Goal: Task Accomplishment & Management: Manage account settings

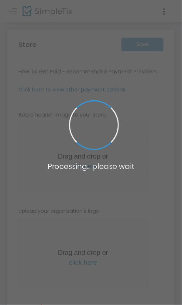
type input "[URL]"
radio input "true"
radio input "false"
radio input "true"
type input "Bullitt East Music Boosters"
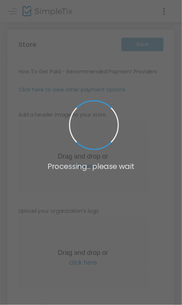
type input "5023866998"
type input "(UTC-05:00) Eastern Time ([GEOGRAPHIC_DATA] & [GEOGRAPHIC_DATA])"
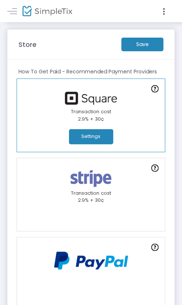
click at [98, 135] on button "Settings" at bounding box center [91, 136] width 44 height 15
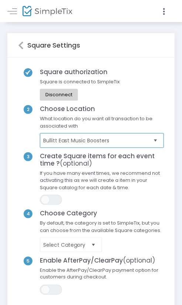
click at [100, 140] on span "Bullitt East Music Boosters" at bounding box center [96, 140] width 107 height 7
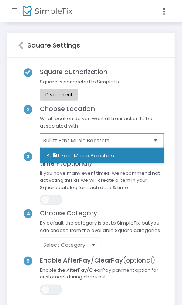
click at [96, 157] on li "Bullitt East Music Boosters" at bounding box center [102, 155] width 124 height 15
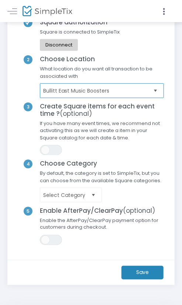
scroll to position [50, 0]
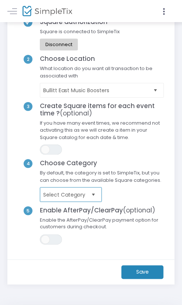
click at [84, 196] on span "Select Category" at bounding box center [65, 194] width 45 height 7
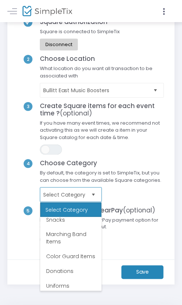
scroll to position [68, 0]
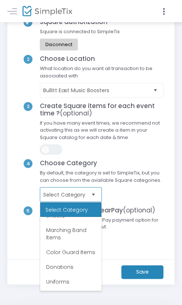
click at [87, 196] on span "Select Category" at bounding box center [65, 194] width 45 height 7
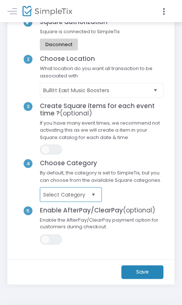
click at [87, 196] on span "Select Category" at bounding box center [65, 194] width 45 height 7
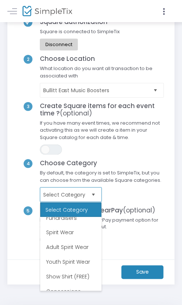
scroll to position [147, 0]
